Goal: Task Accomplishment & Management: Manage account settings

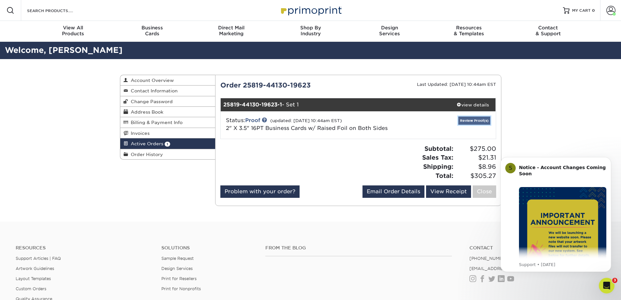
click at [474, 121] on link "Review Proof(s)" at bounding box center [475, 120] width 32 height 8
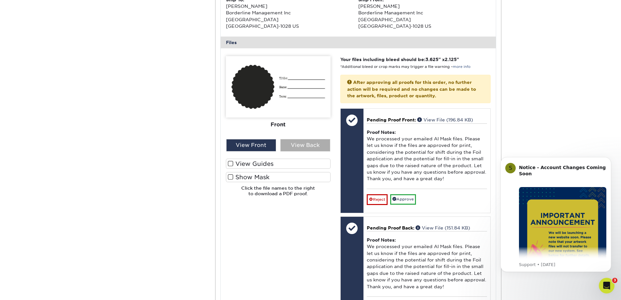
scroll to position [228, 0]
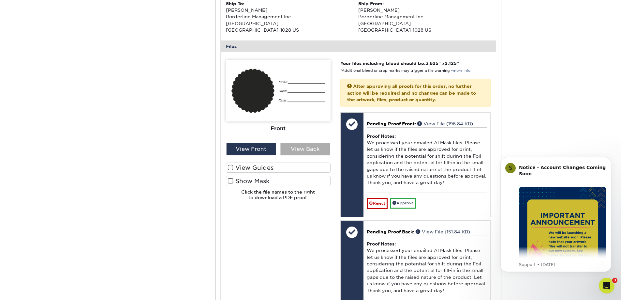
click at [303, 152] on div "View Back" at bounding box center [306, 149] width 50 height 12
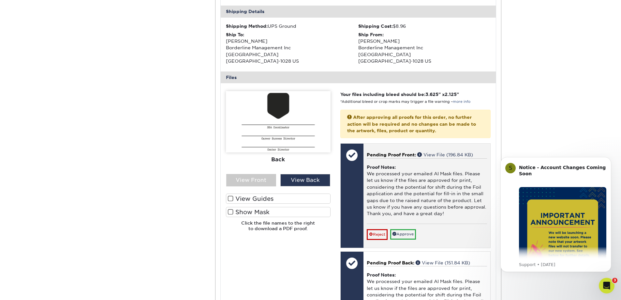
scroll to position [163, 0]
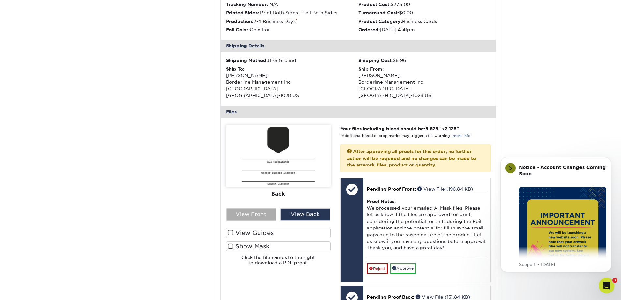
click at [250, 215] on div "View Front" at bounding box center [251, 214] width 50 height 12
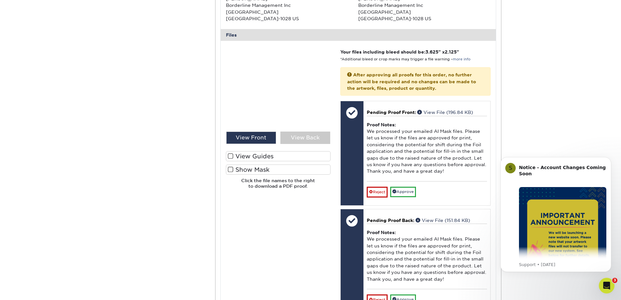
scroll to position [228, 0]
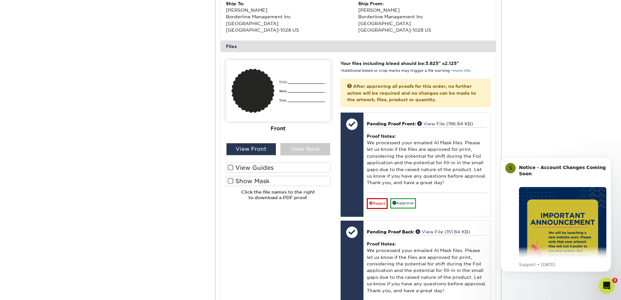
click at [232, 180] on span at bounding box center [231, 181] width 6 height 6
click at [0, 0] on input "Show Mask" at bounding box center [0, 0] width 0 height 0
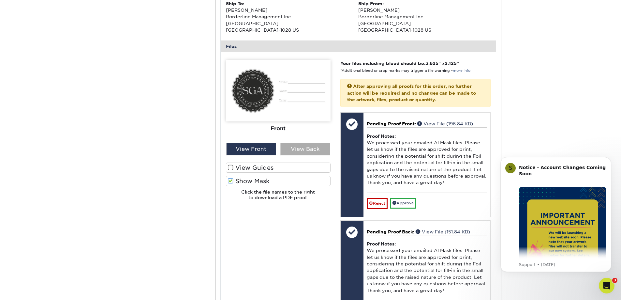
click at [307, 149] on div "View Back" at bounding box center [306, 149] width 50 height 12
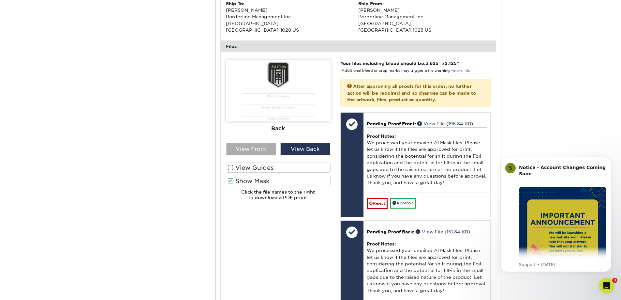
click at [255, 148] on div "View Front" at bounding box center [251, 149] width 50 height 12
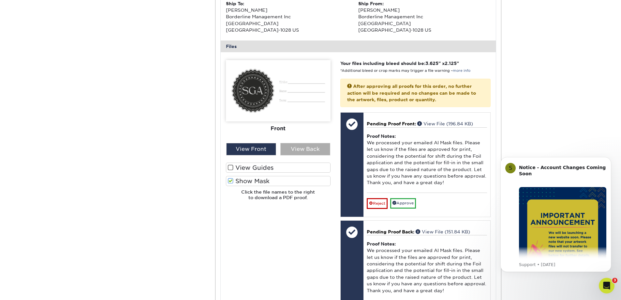
click at [300, 151] on div "View Back" at bounding box center [306, 149] width 50 height 12
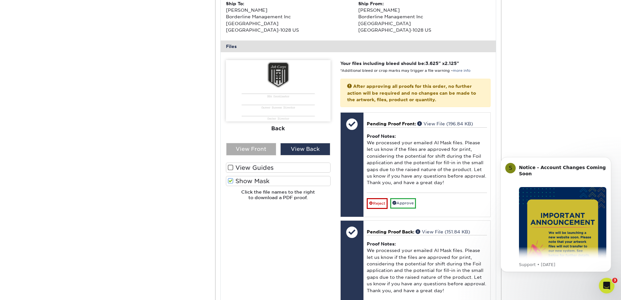
click at [264, 148] on div "View Front" at bounding box center [251, 149] width 50 height 12
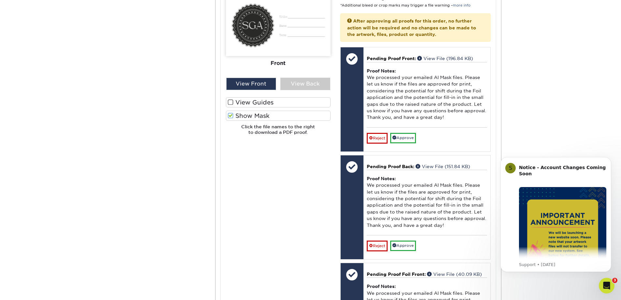
scroll to position [261, 0]
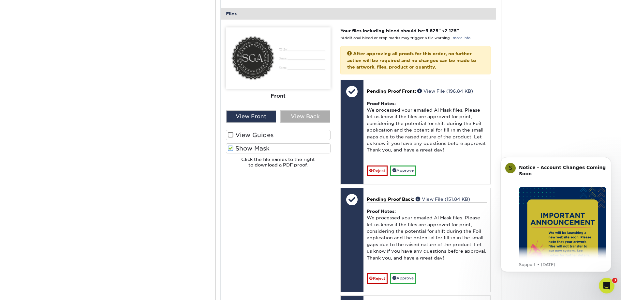
click at [303, 116] on div "View Back" at bounding box center [306, 116] width 50 height 12
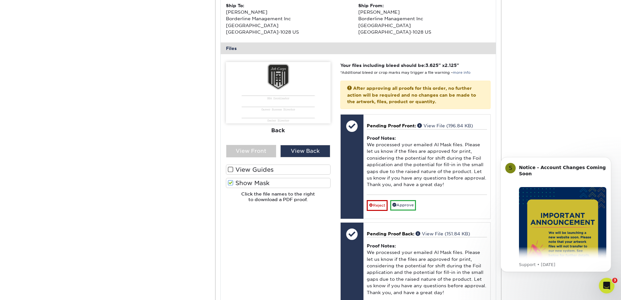
scroll to position [228, 0]
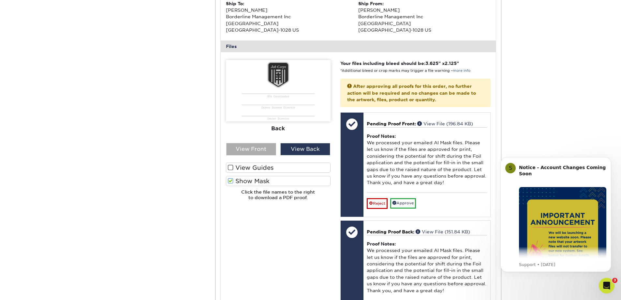
click at [258, 151] on div "View Front" at bounding box center [251, 149] width 50 height 12
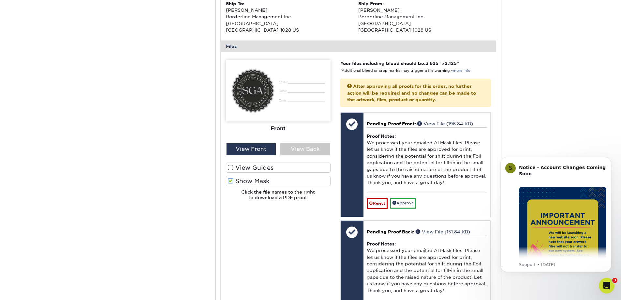
click at [230, 179] on span at bounding box center [231, 181] width 6 height 6
click at [0, 0] on input "Show Mask" at bounding box center [0, 0] width 0 height 0
click at [230, 168] on span at bounding box center [231, 167] width 6 height 6
click at [0, 0] on input "View Guides" at bounding box center [0, 0] width 0 height 0
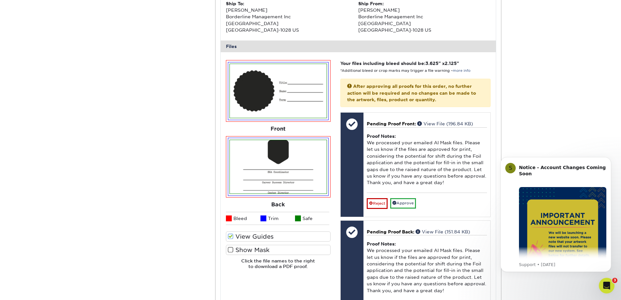
click at [231, 234] on span at bounding box center [231, 236] width 6 height 6
click at [0, 0] on input "View Guides" at bounding box center [0, 0] width 0 height 0
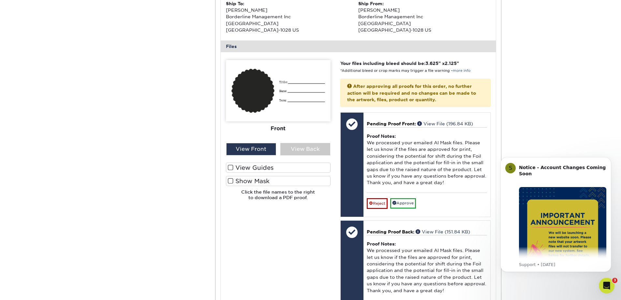
click at [232, 181] on span at bounding box center [231, 181] width 6 height 6
click at [0, 0] on input "Show Mask" at bounding box center [0, 0] width 0 height 0
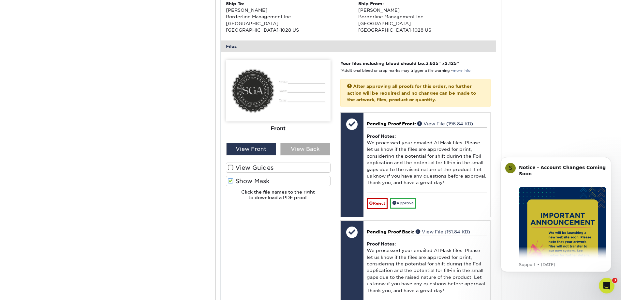
click at [301, 146] on div "View Back" at bounding box center [306, 149] width 50 height 12
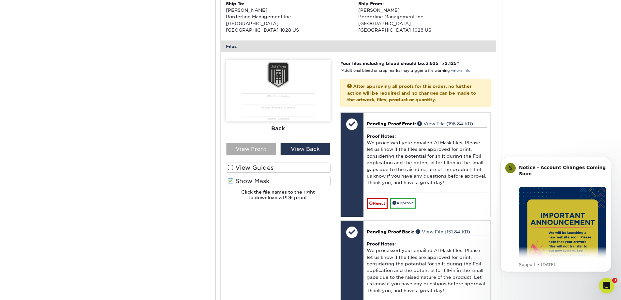
click at [262, 149] on div "View Front" at bounding box center [251, 149] width 50 height 12
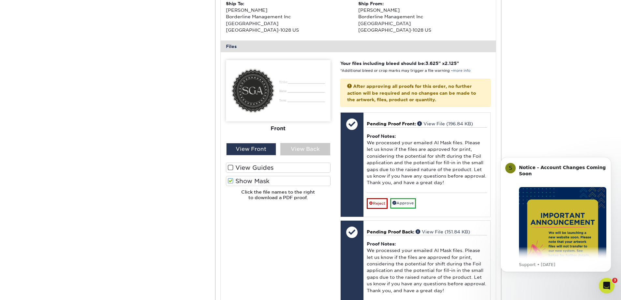
click at [230, 181] on span at bounding box center [231, 181] width 6 height 6
click at [0, 0] on input "Show Mask" at bounding box center [0, 0] width 0 height 0
click at [230, 181] on span at bounding box center [231, 181] width 6 height 6
click at [0, 0] on input "Show Mask" at bounding box center [0, 0] width 0 height 0
click at [314, 148] on div "View Back" at bounding box center [306, 149] width 50 height 12
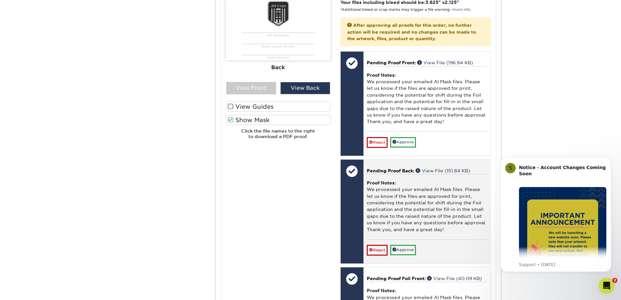
scroll to position [294, 0]
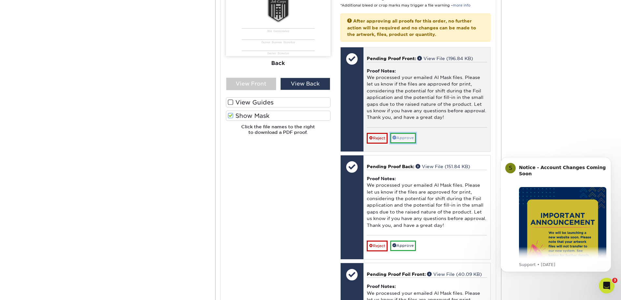
click at [411, 140] on link "Approve" at bounding box center [404, 138] width 26 height 10
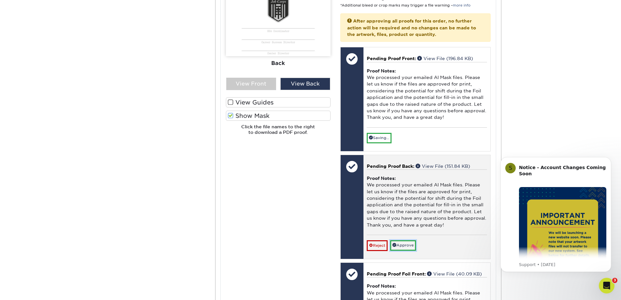
click at [405, 243] on link "Approve" at bounding box center [404, 245] width 26 height 10
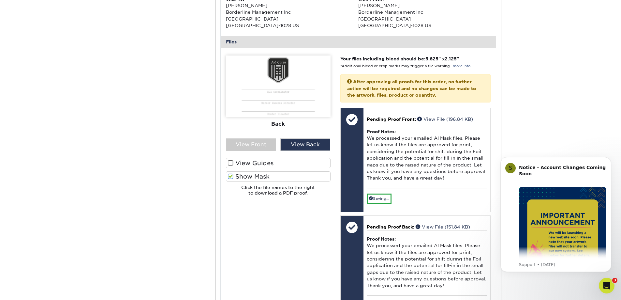
scroll to position [228, 0]
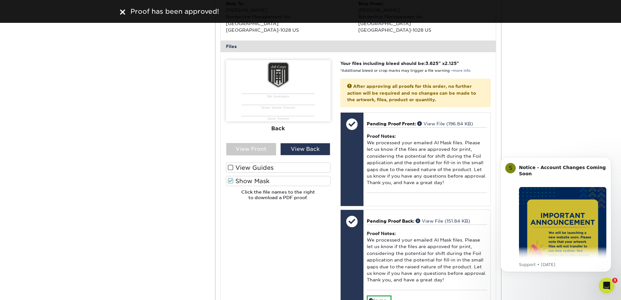
click at [232, 180] on span at bounding box center [231, 181] width 6 height 6
click at [0, 0] on input "Show Mask" at bounding box center [0, 0] width 0 height 0
click at [265, 144] on div "View Front" at bounding box center [251, 149] width 50 height 12
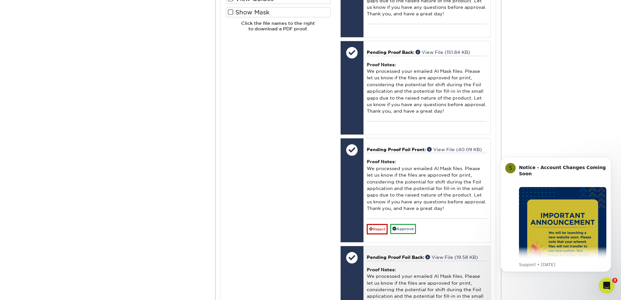
scroll to position [457, 0]
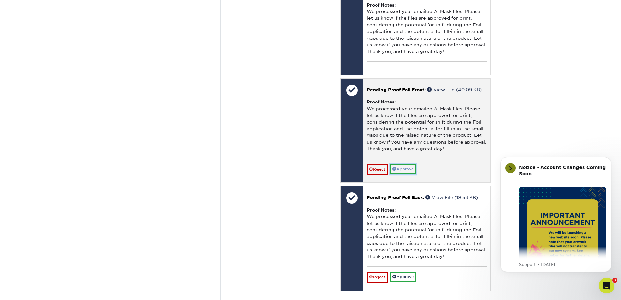
click at [410, 169] on link "Approve" at bounding box center [404, 169] width 26 height 10
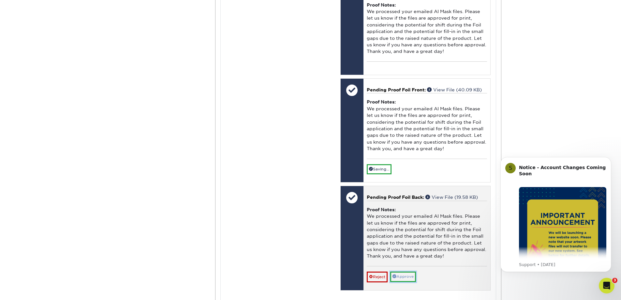
click at [406, 273] on link "Approve" at bounding box center [404, 276] width 26 height 10
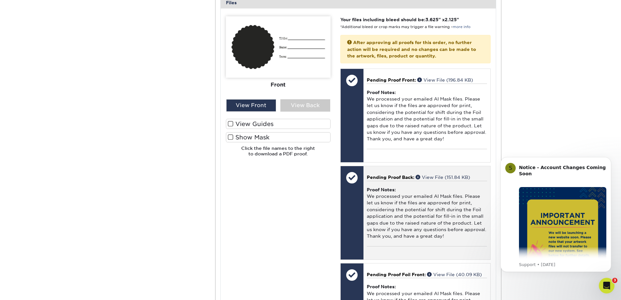
scroll to position [196, 0]
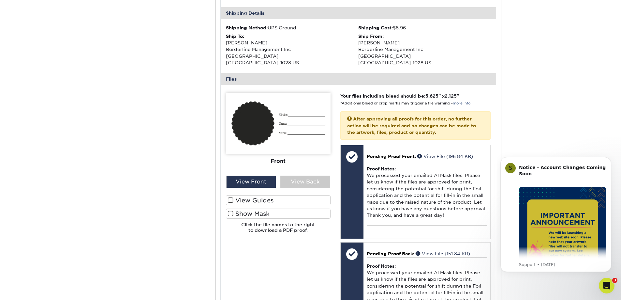
click at [230, 216] on span at bounding box center [231, 213] width 6 height 6
click at [0, 0] on input "Show Mask" at bounding box center [0, 0] width 0 height 0
click at [232, 213] on span at bounding box center [231, 213] width 6 height 6
click at [0, 0] on input "Show Mask" at bounding box center [0, 0] width 0 height 0
click at [290, 179] on div "View Back" at bounding box center [306, 182] width 50 height 12
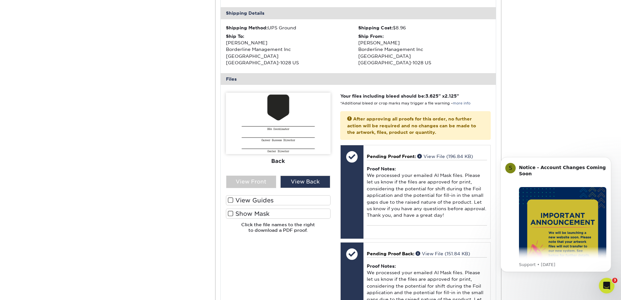
click at [230, 212] on span at bounding box center [231, 213] width 6 height 6
click at [0, 0] on input "Show Mask" at bounding box center [0, 0] width 0 height 0
click at [232, 213] on span at bounding box center [231, 213] width 6 height 6
click at [0, 0] on input "Show Mask" at bounding box center [0, 0] width 0 height 0
click at [255, 179] on div "View Front" at bounding box center [251, 182] width 50 height 12
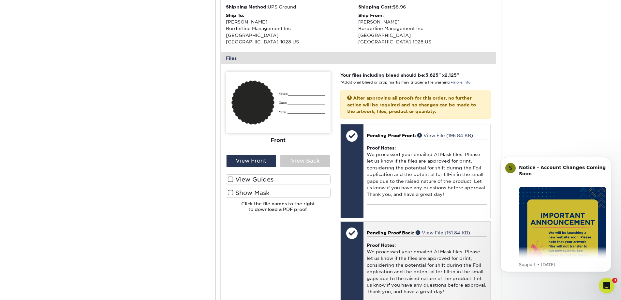
scroll to position [228, 0]
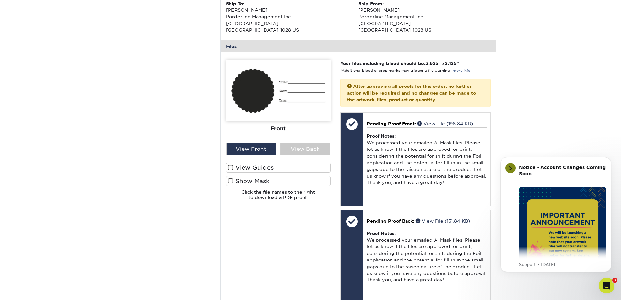
click at [231, 167] on span at bounding box center [231, 167] width 6 height 6
click at [0, 0] on input "View Guides" at bounding box center [0, 0] width 0 height 0
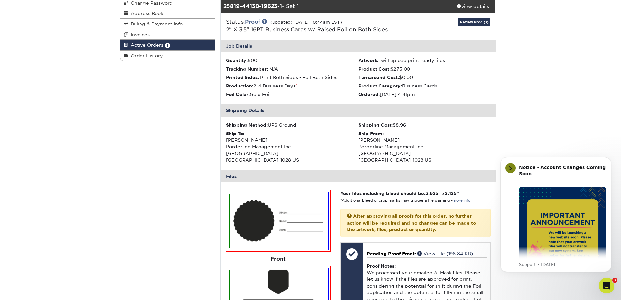
scroll to position [98, 0]
